Goal: Information Seeking & Learning: Learn about a topic

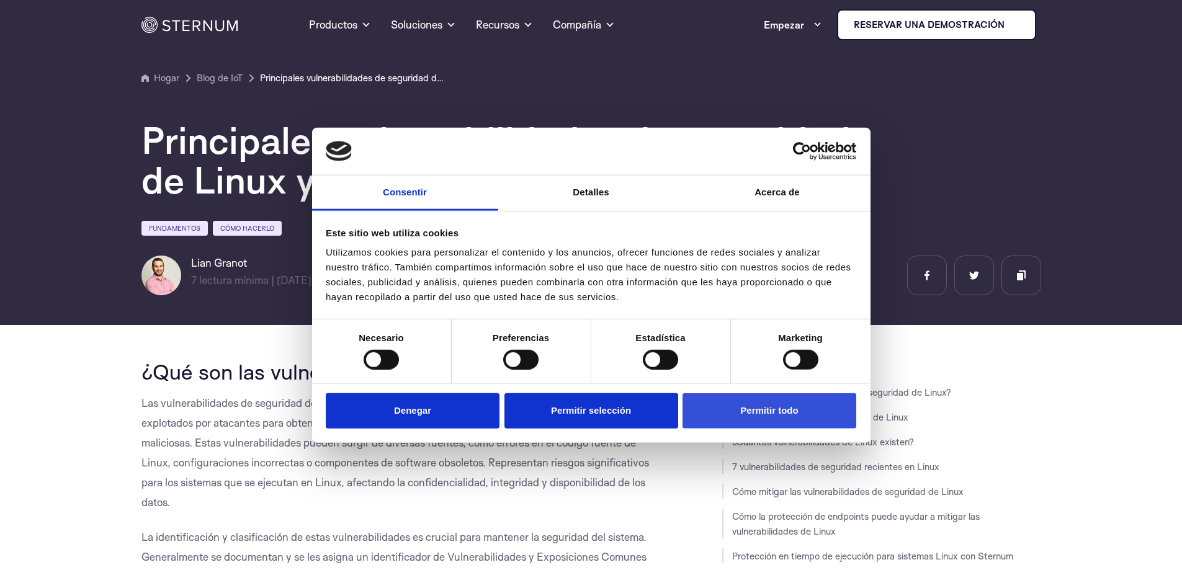
drag, startPoint x: 0, startPoint y: 0, endPoint x: 729, endPoint y: 406, distance: 834.6
click at [750, 411] on font "Permitir todo" at bounding box center [769, 410] width 58 height 11
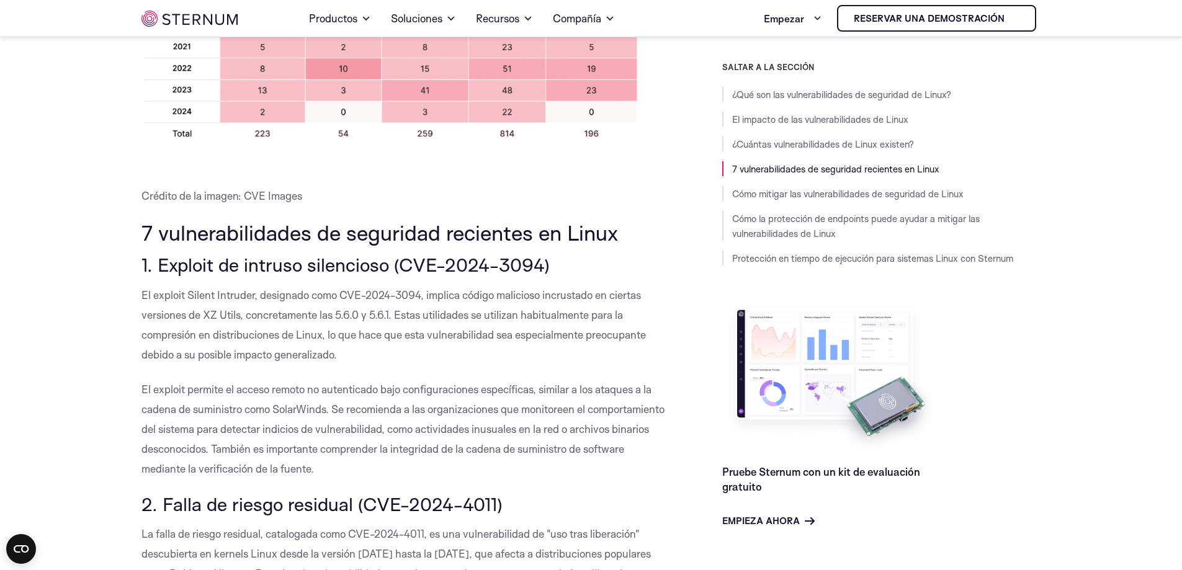
scroll to position [1480, 0]
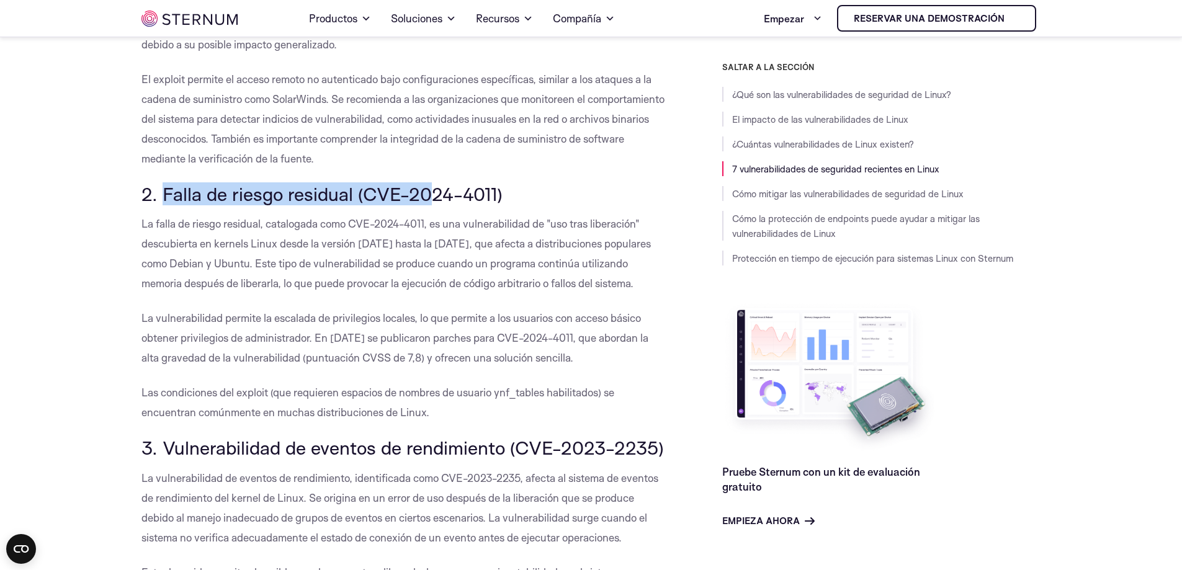
drag, startPoint x: 163, startPoint y: 194, endPoint x: 424, endPoint y: 201, distance: 260.6
click at [424, 201] on font "2. Falla de riesgo residual (CVE-2024-4011)" at bounding box center [321, 193] width 361 height 23
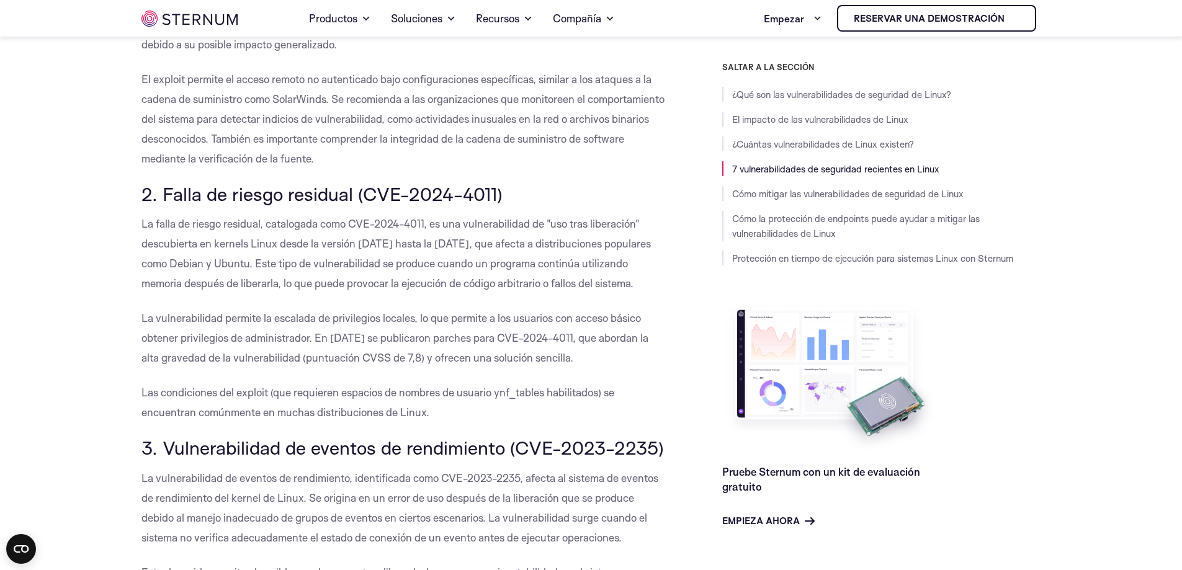
click at [390, 155] on p "El exploit permite el acceso remoto no autenticado bajo configuraciones específ…" at bounding box center [403, 118] width 525 height 99
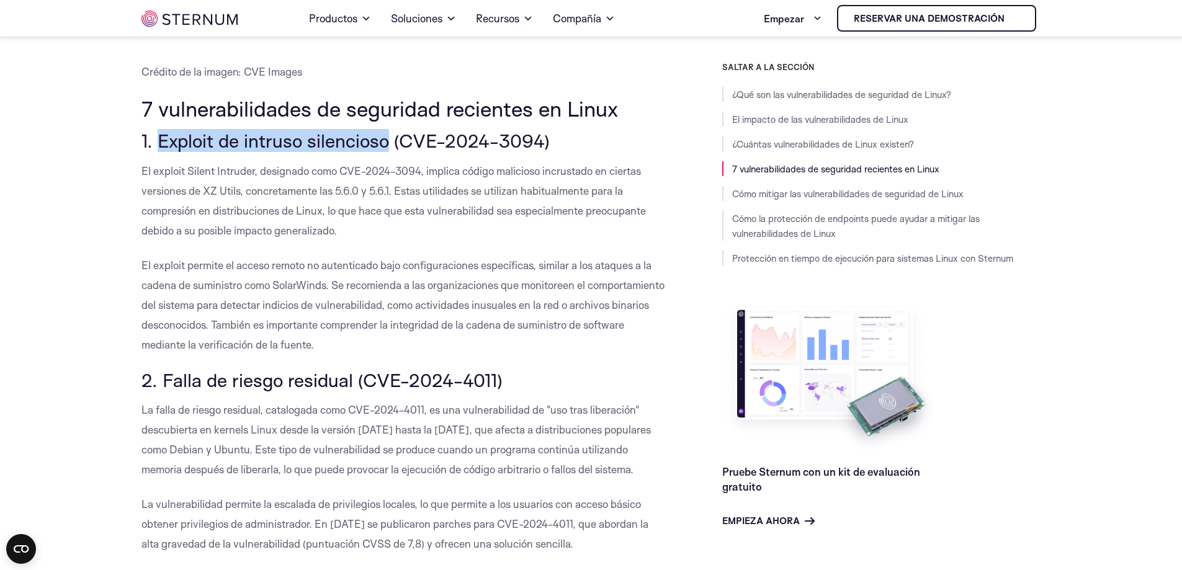
drag, startPoint x: 158, startPoint y: 141, endPoint x: 384, endPoint y: 145, distance: 226.4
click at [384, 145] on font "1. Exploit de intruso silencioso (CVE-2024-3094)" at bounding box center [345, 140] width 408 height 23
copy font "Exploit de intruso silencioso"
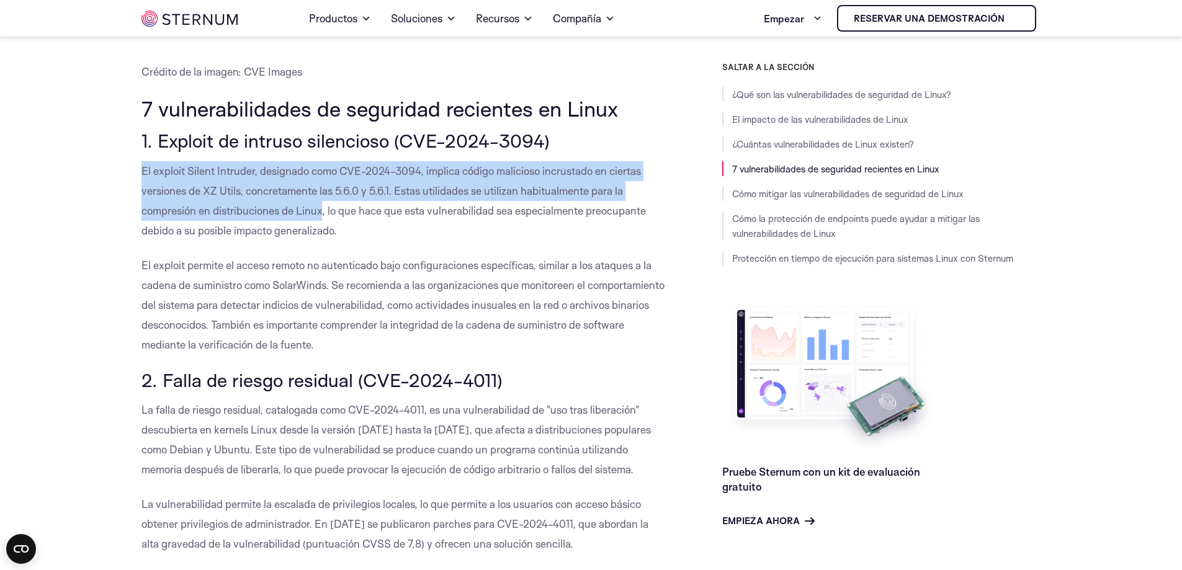
drag, startPoint x: 142, startPoint y: 170, endPoint x: 323, endPoint y: 202, distance: 184.0
click at [323, 202] on p "El exploit Silent Intruder, designado como CVE-2024-3094, implica código malici…" at bounding box center [403, 200] width 525 height 79
copy font "El exploit Silent Intruder, designado como CVE-2024-3094, implica código malici…"
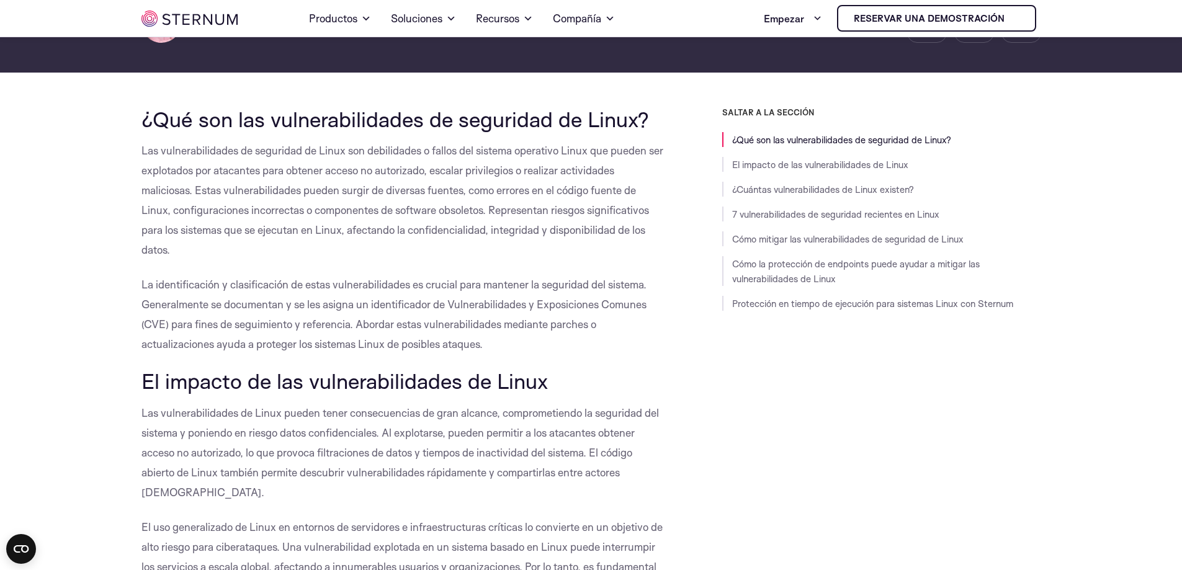
scroll to position [0, 0]
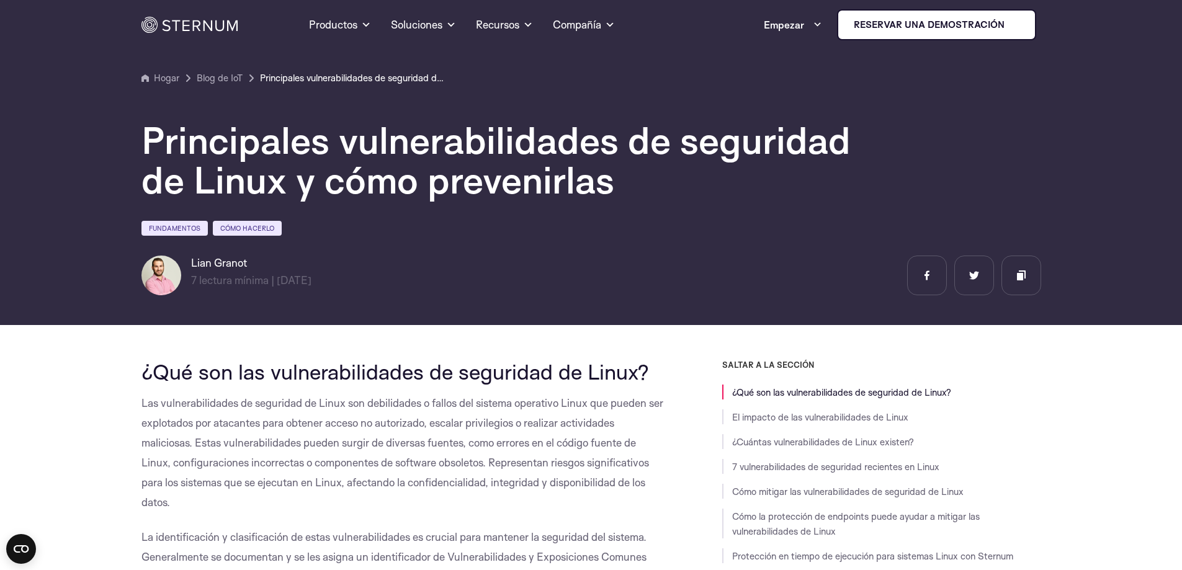
drag, startPoint x: 249, startPoint y: 264, endPoint x: 191, endPoint y: 262, distance: 58.3
click at [191, 262] on h6 "Lian Granot" at bounding box center [251, 263] width 120 height 15
copy font "Lian Granot"
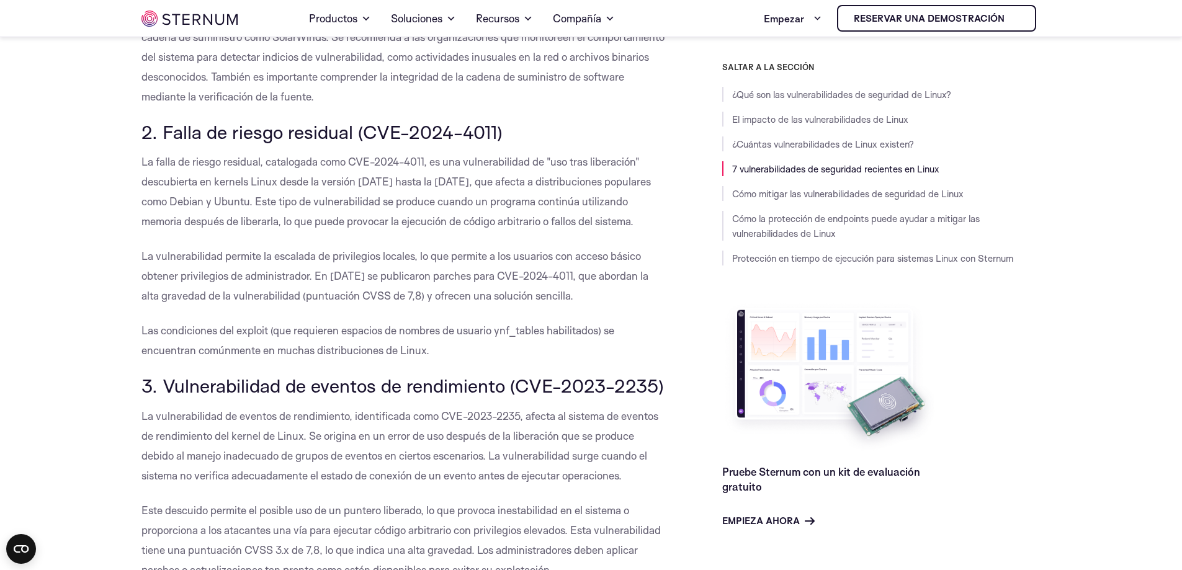
scroll to position [1480, 0]
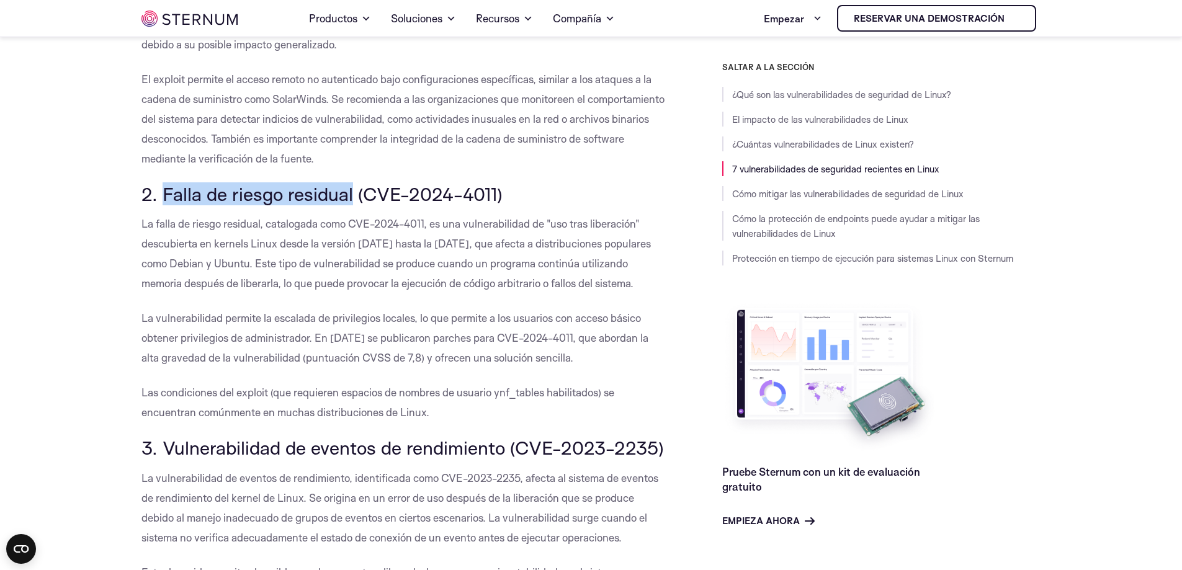
drag, startPoint x: 161, startPoint y: 193, endPoint x: 349, endPoint y: 197, distance: 188.0
click at [349, 197] on font "2. Falla de riesgo residual (CVE-2024-4011)" at bounding box center [321, 193] width 361 height 23
copy font "Falla de riesgo residual"
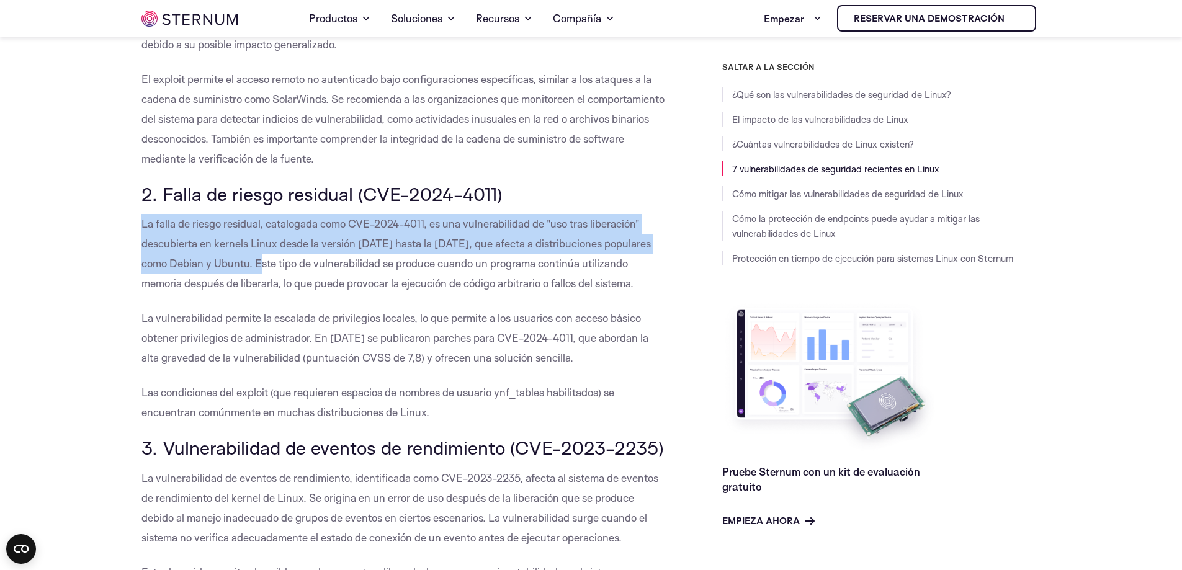
drag, startPoint x: 146, startPoint y: 226, endPoint x: 254, endPoint y: 267, distance: 115.4
click at [254, 267] on font "La falla de riesgo residual, catalogada como CVE-2024-4011, es una vulnerabilid…" at bounding box center [395, 253] width 509 height 73
copy font "La falla de riesgo residual, catalogada como CVE-2024-4011, es una vulnerabilid…"
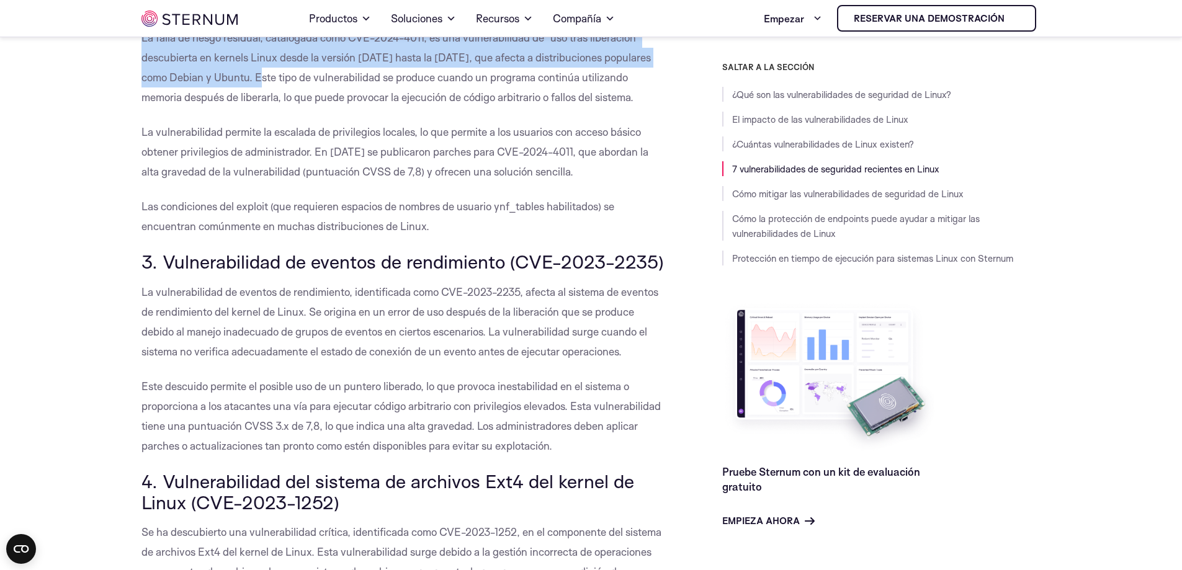
scroll to position [1790, 0]
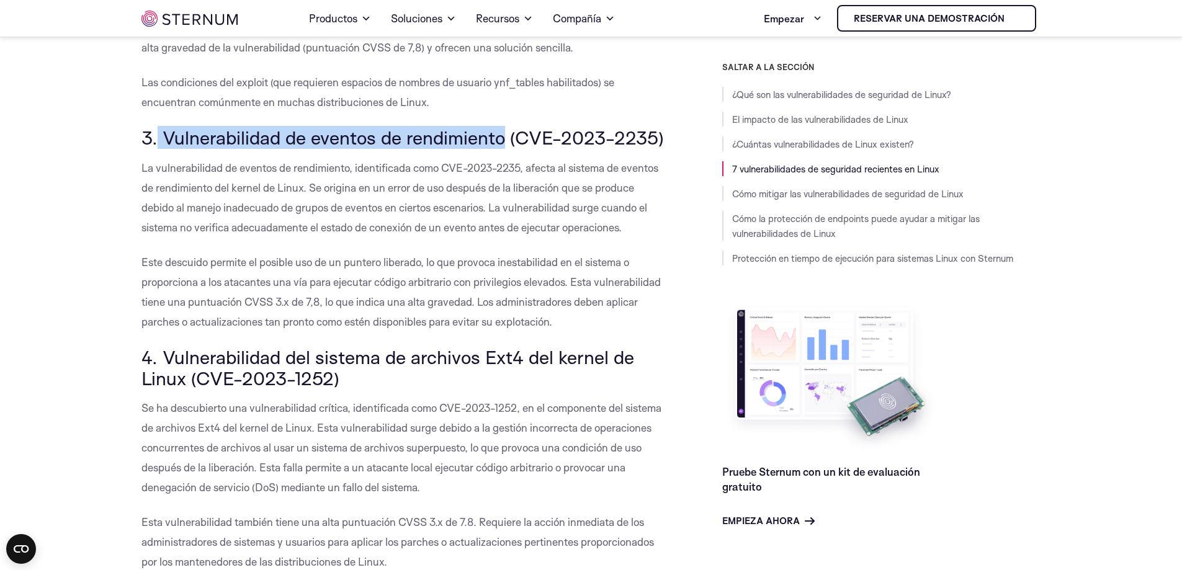
drag, startPoint x: 164, startPoint y: 134, endPoint x: 503, endPoint y: 135, distance: 339.3
click at [503, 135] on font "3. Vulnerabilidad de eventos de rendimiento (CVE-2023-2235)" at bounding box center [402, 137] width 522 height 23
copy font "Vulnerabilidad de eventos de rendimiento"
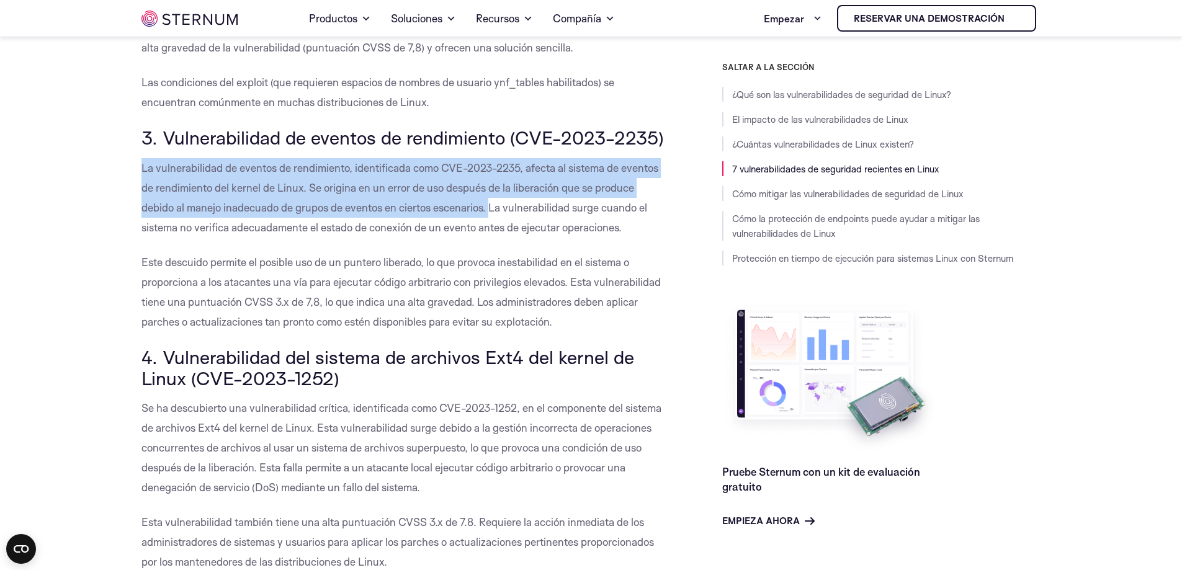
drag, startPoint x: 140, startPoint y: 169, endPoint x: 492, endPoint y: 206, distance: 353.6
copy font "La vulnerabilidad de eventos de rendimiento, identificada como CVE-2023-2235, a…"
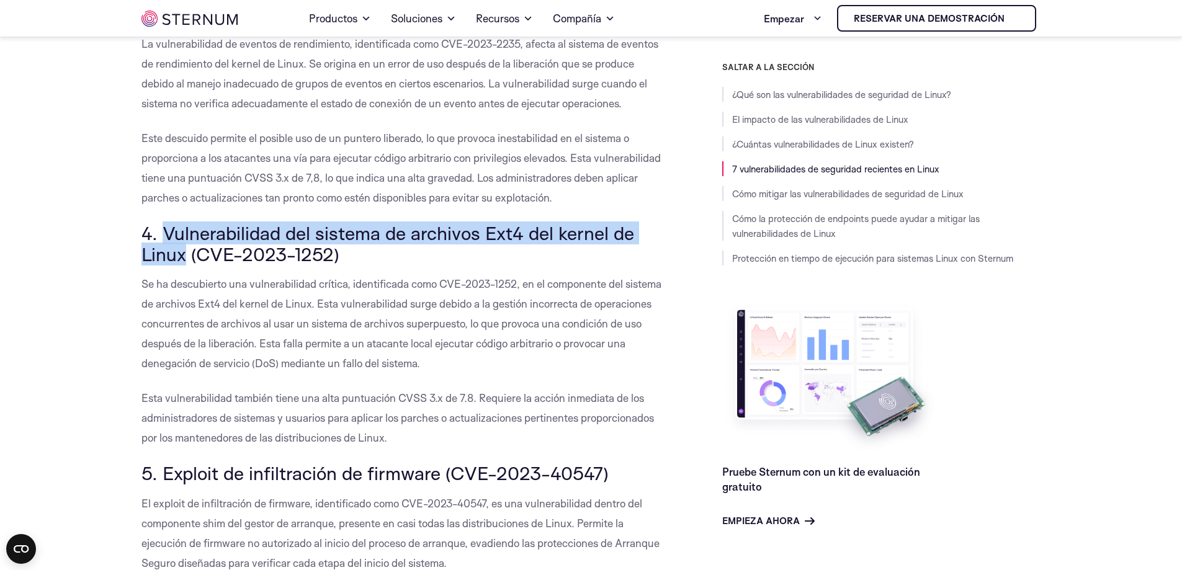
drag, startPoint x: 162, startPoint y: 233, endPoint x: 187, endPoint y: 249, distance: 29.6
click at [187, 249] on font "4. Vulnerabilidad del sistema de archivos Ext4 del kernel de Linux (CVE-2023-12…" at bounding box center [387, 243] width 492 height 44
copy font "Vulnerabilidad del sistema de archivos Ext4 del kernel de Linux"
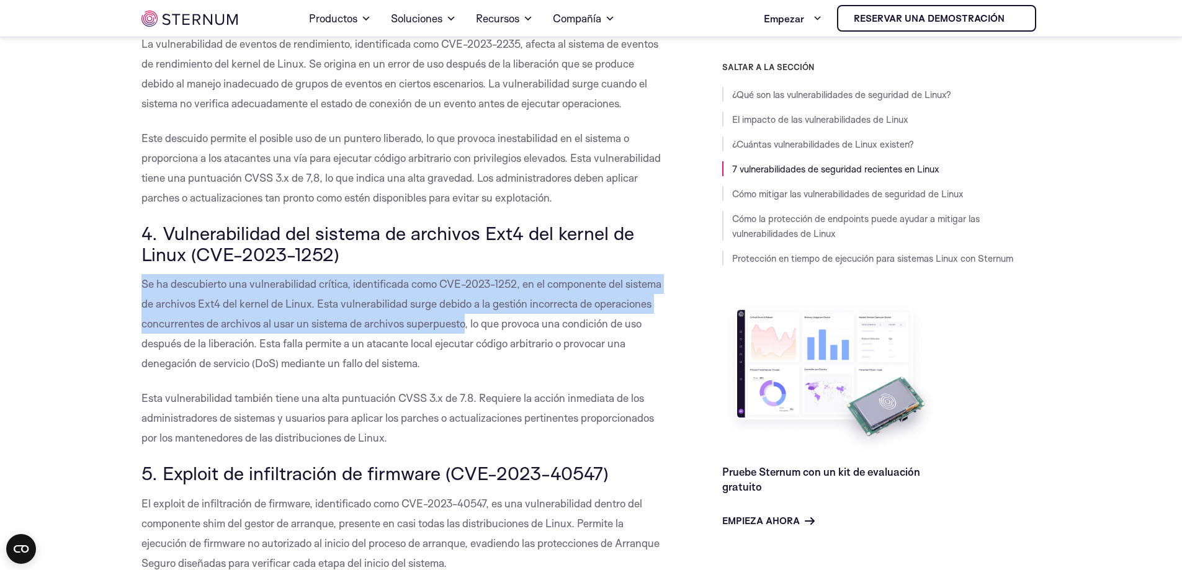
drag, startPoint x: 139, startPoint y: 283, endPoint x: 465, endPoint y: 319, distance: 328.3
copy font "Se ha descubierto una vulnerabilidad crítica, identificada como CVE-2023-1252, …"
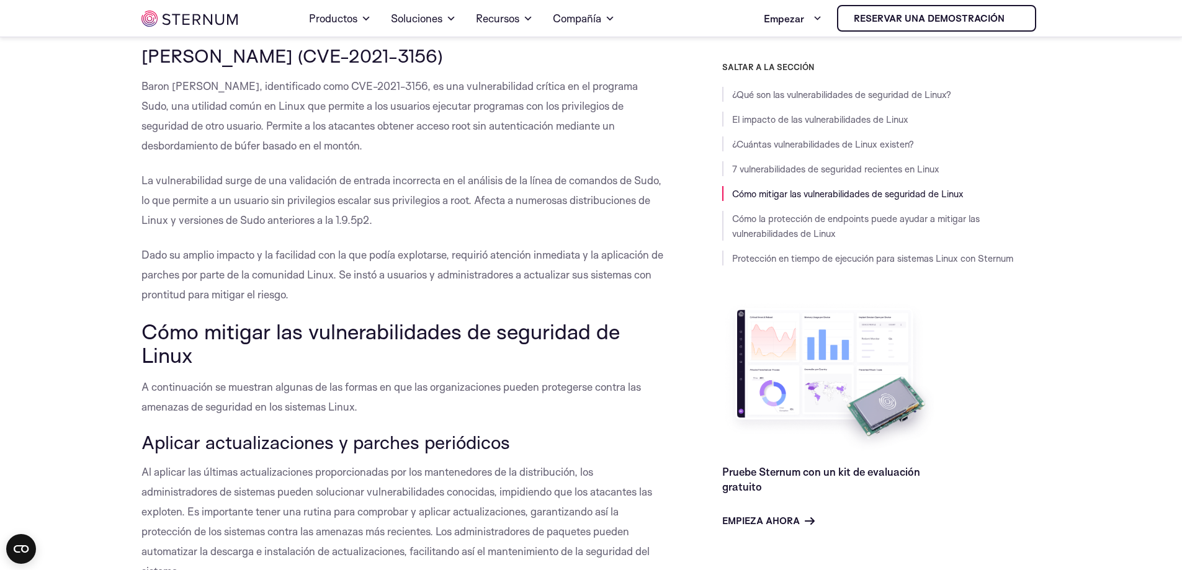
scroll to position [2658, 0]
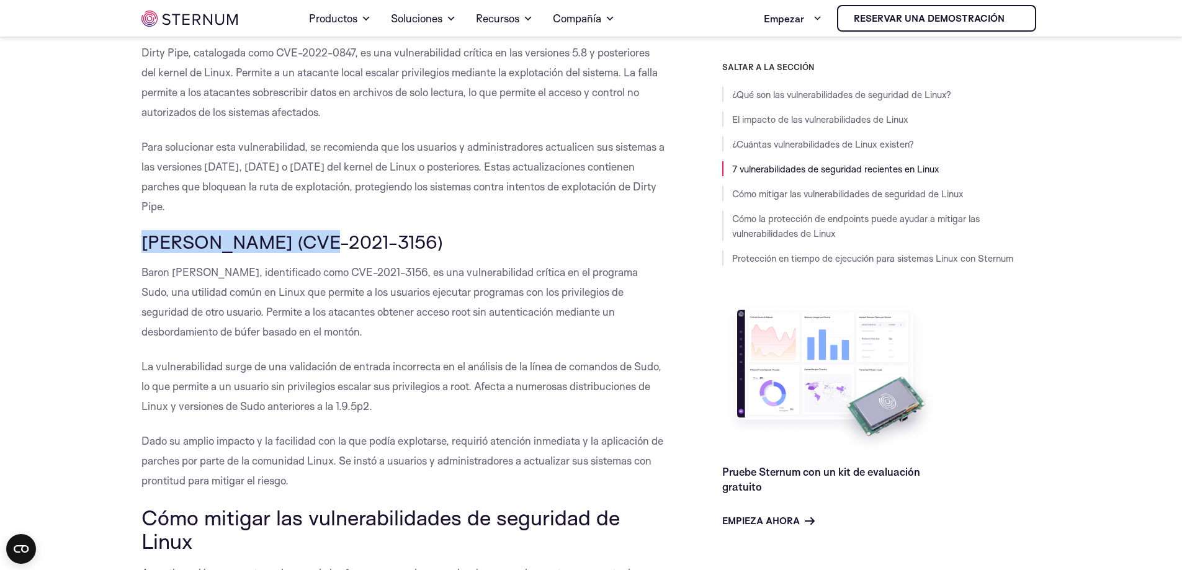
drag, startPoint x: 140, startPoint y: 243, endPoint x: 310, endPoint y: 242, distance: 170.0
click at [310, 242] on body "Consentir Detalles [#IABV2SETTINGS#] Acerca de Este sitio web utiliza cookies U…" at bounding box center [591, 508] width 1182 height 6333
copy font "Barón [PERSON_NAME]"
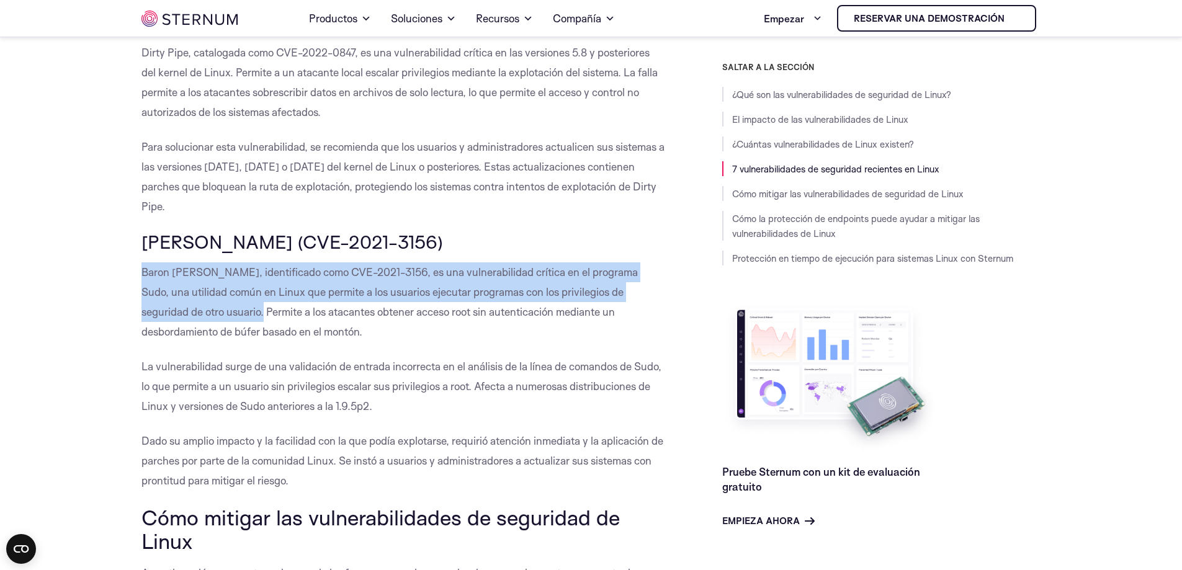
drag, startPoint x: 140, startPoint y: 268, endPoint x: 202, endPoint y: 310, distance: 74.7
click at [202, 310] on body "Consentir Detalles [#IABV2SETTINGS#] Acerca de Este sitio web utiliza cookies U…" at bounding box center [591, 508] width 1182 height 6333
